Goal: Task Accomplishment & Management: Manage account settings

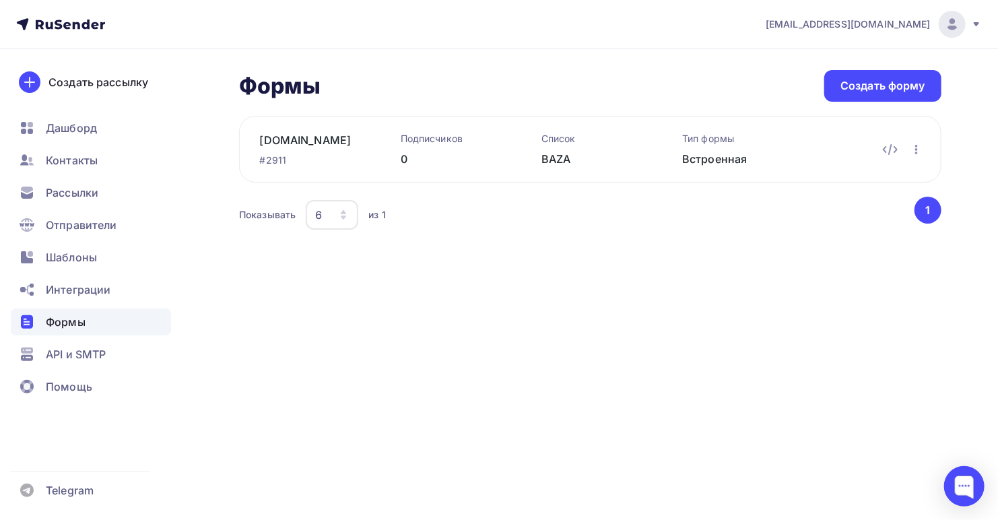
click at [978, 25] on icon at bounding box center [976, 24] width 11 height 11
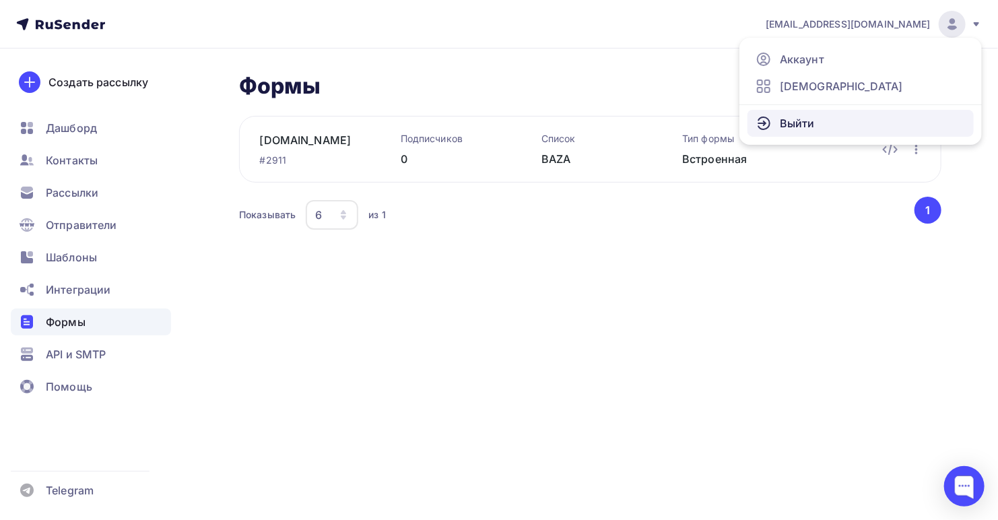
click at [790, 125] on span "Выйти" at bounding box center [797, 123] width 35 height 16
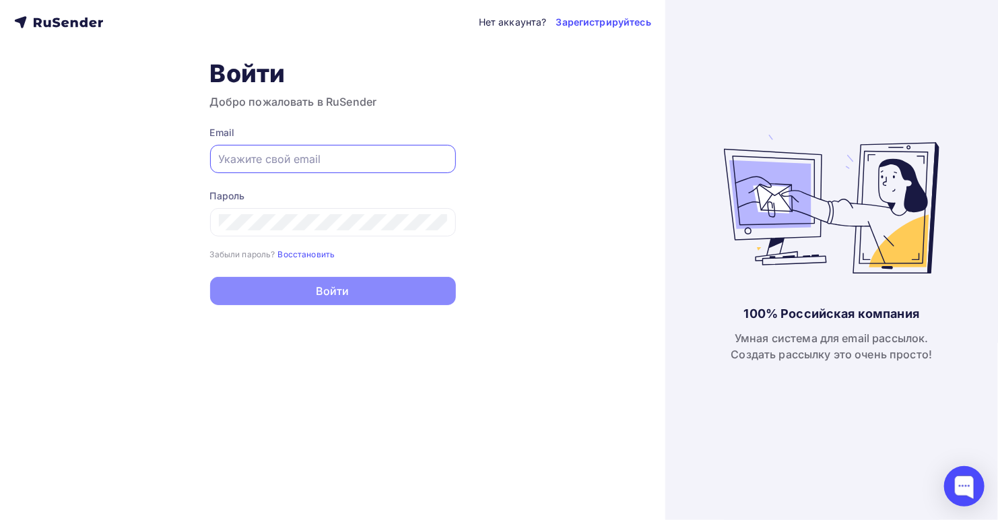
click at [306, 156] on input "text" at bounding box center [333, 159] width 228 height 16
paste input "[EMAIL_ADDRESS][DOMAIN_NAME]"
type input "[EMAIL_ADDRESS][DOMAIN_NAME]"
click at [529, 254] on div "Нет аккаунта? Зарегистрируйтесь Войти Добро пожаловать в RuSender Email [EMAIL_…" at bounding box center [333, 260] width 666 height 520
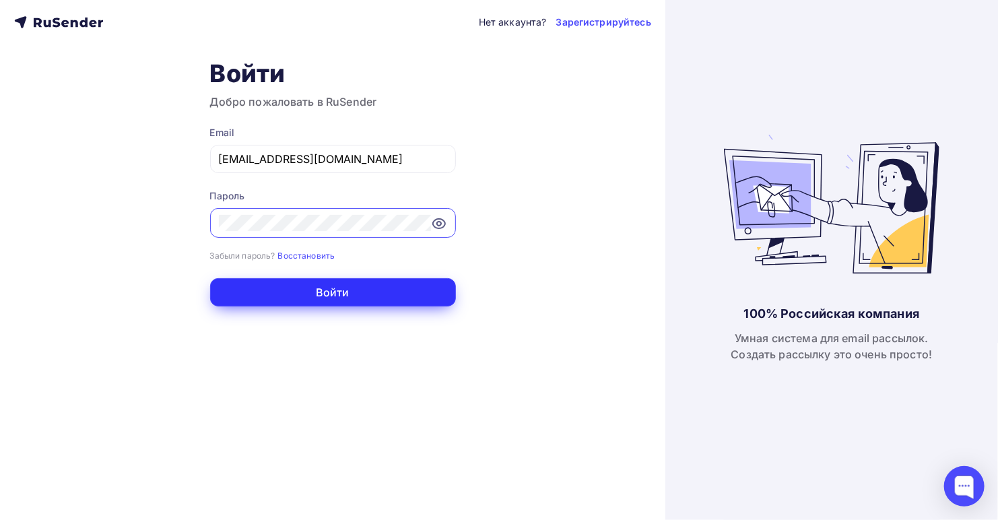
click at [296, 295] on button "Войти" at bounding box center [333, 292] width 246 height 28
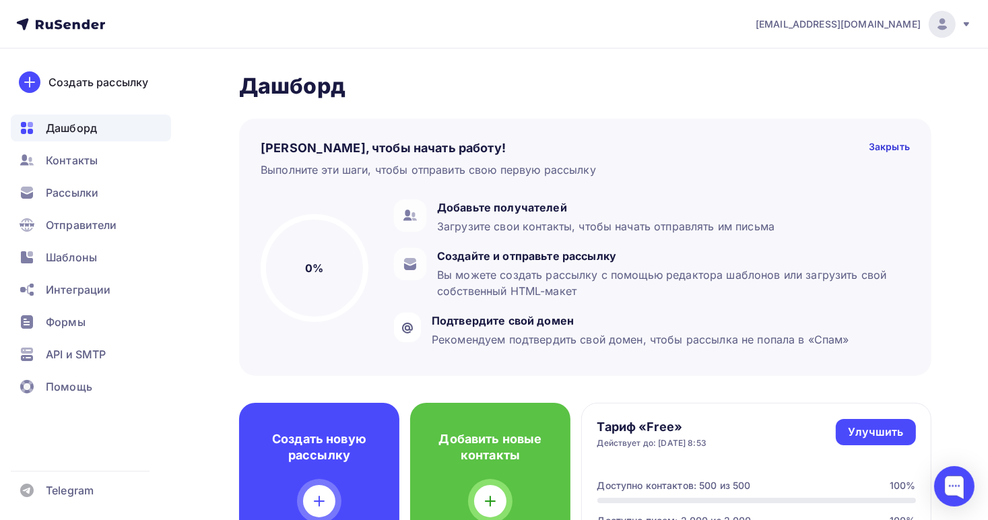
click at [940, 24] on img at bounding box center [942, 24] width 16 height 16
click at [790, 122] on span "Выйти" at bounding box center [787, 123] width 35 height 16
